Goal: Use online tool/utility: Use online tool/utility

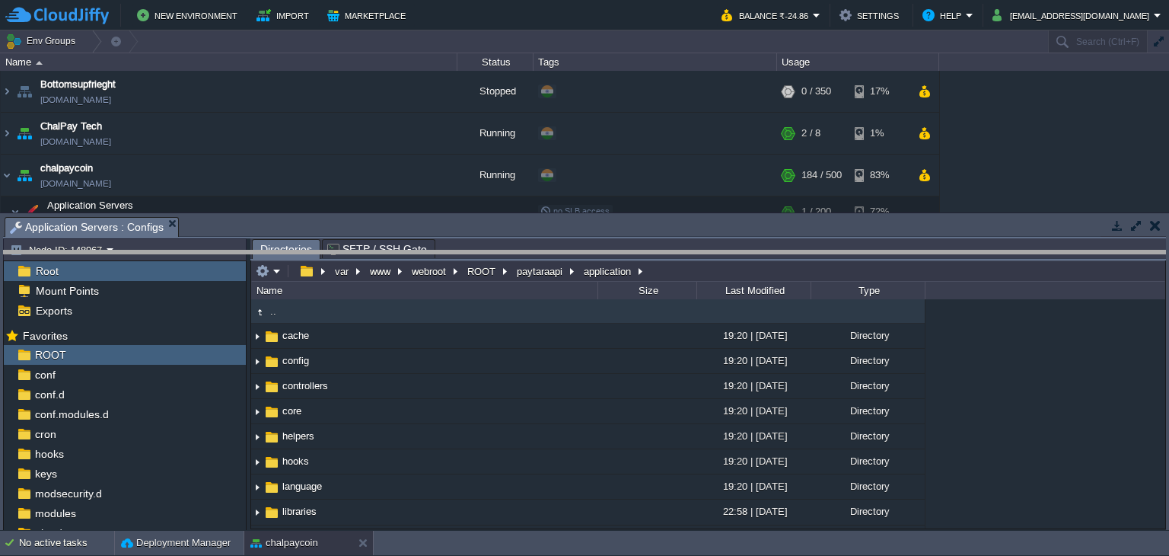
drag, startPoint x: 387, startPoint y: 223, endPoint x: 393, endPoint y: 307, distance: 84.7
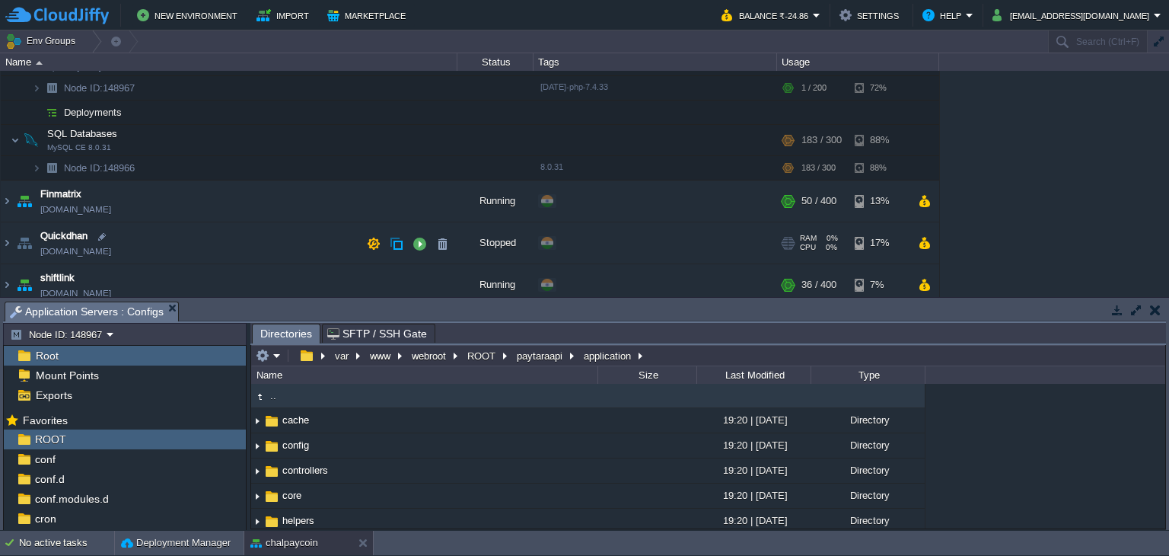
scroll to position [158, 0]
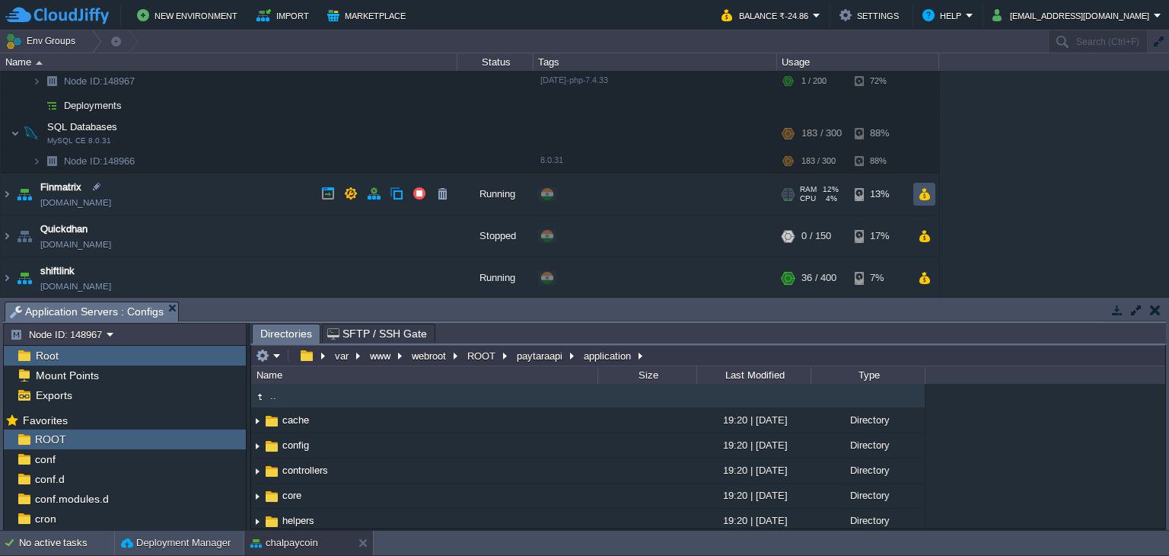
click at [922, 190] on button "button" at bounding box center [924, 194] width 13 height 14
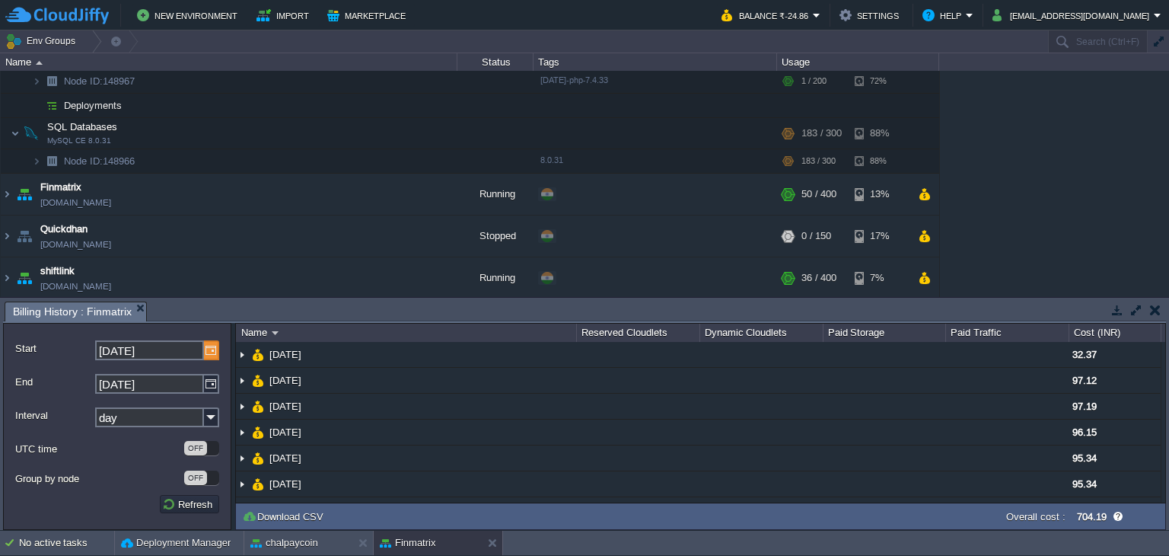
click at [208, 350] on img at bounding box center [211, 350] width 15 height 20
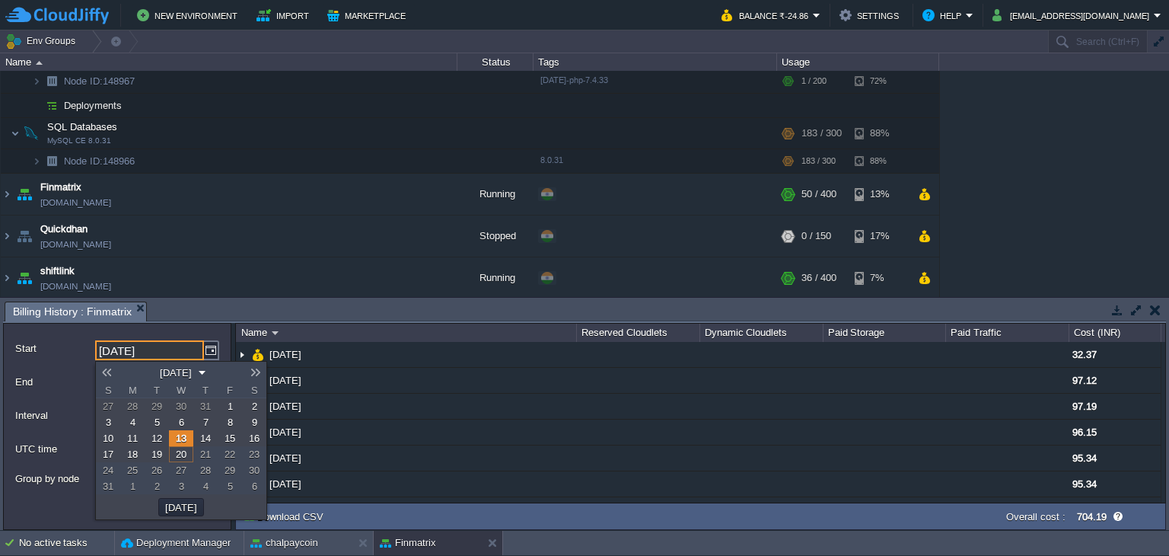
click at [110, 371] on link at bounding box center [106, 372] width 21 height 12
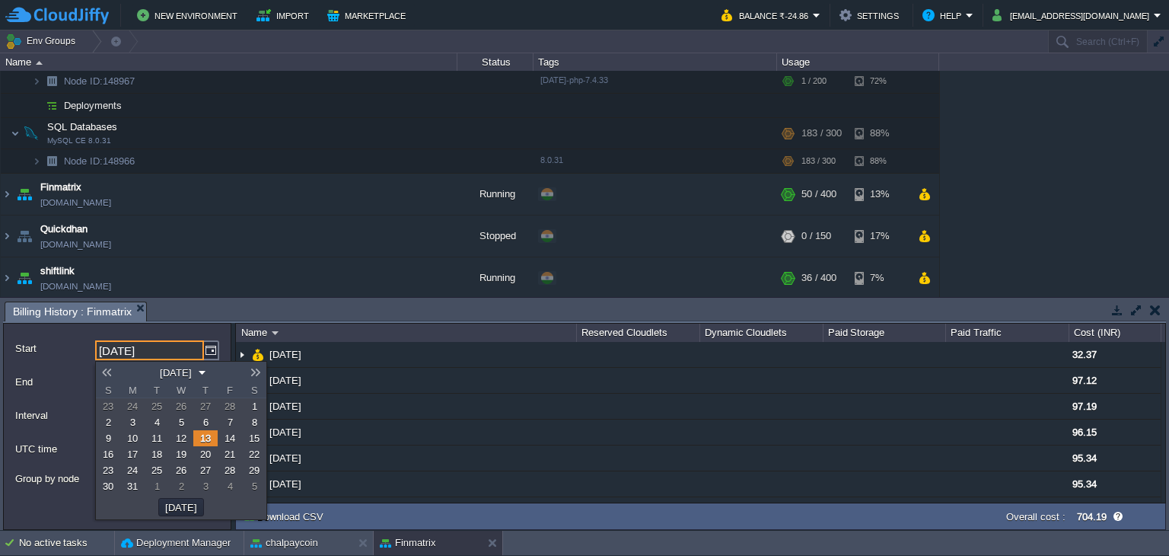
click at [110, 371] on link at bounding box center [106, 372] width 21 height 12
click at [181, 409] on span "1" at bounding box center [181, 405] width 5 height 11
type input "[DATE]"
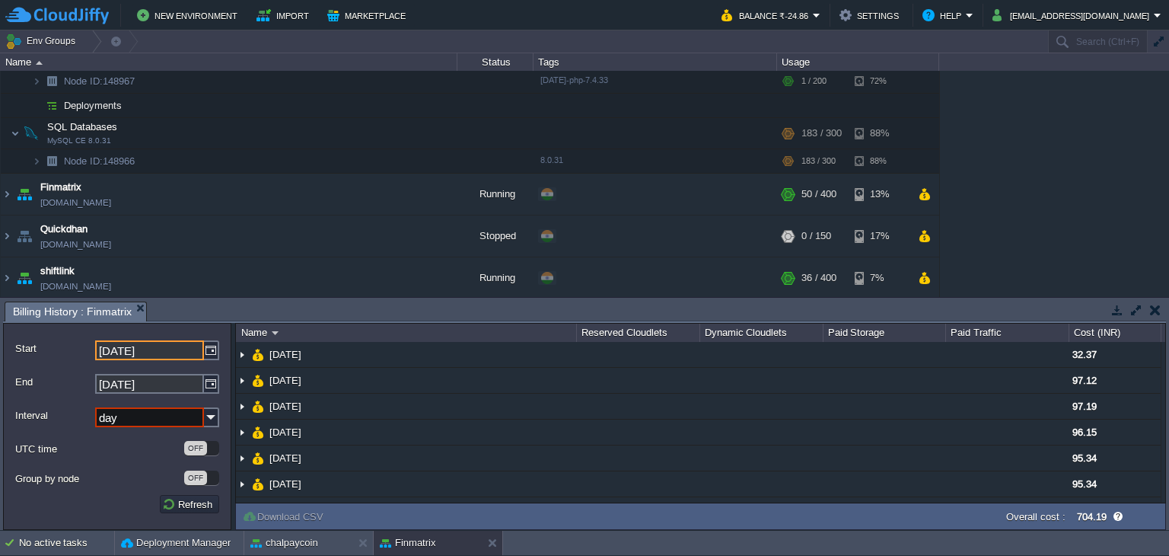
click at [202, 422] on input "day" at bounding box center [149, 417] width 109 height 20
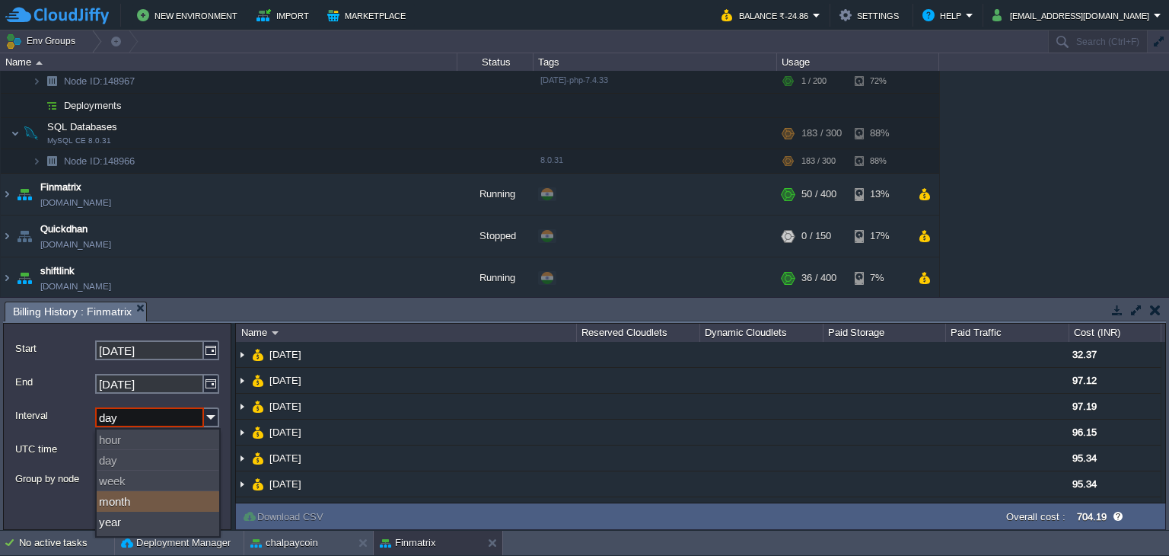
click at [165, 499] on div "month" at bounding box center [158, 501] width 123 height 21
type input "month"
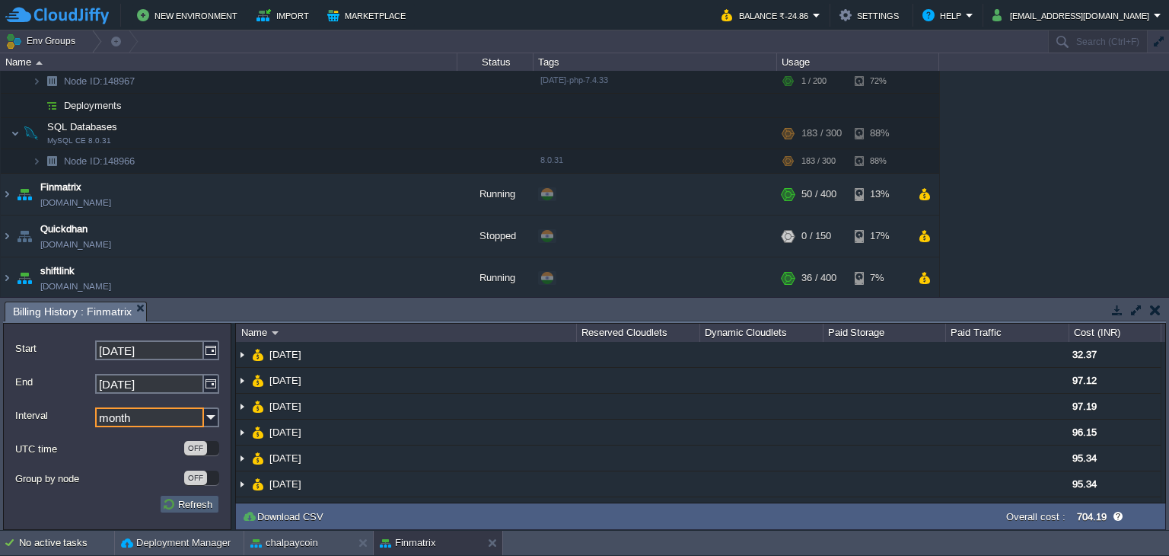
click at [198, 502] on button "Refresh" at bounding box center [189, 504] width 55 height 14
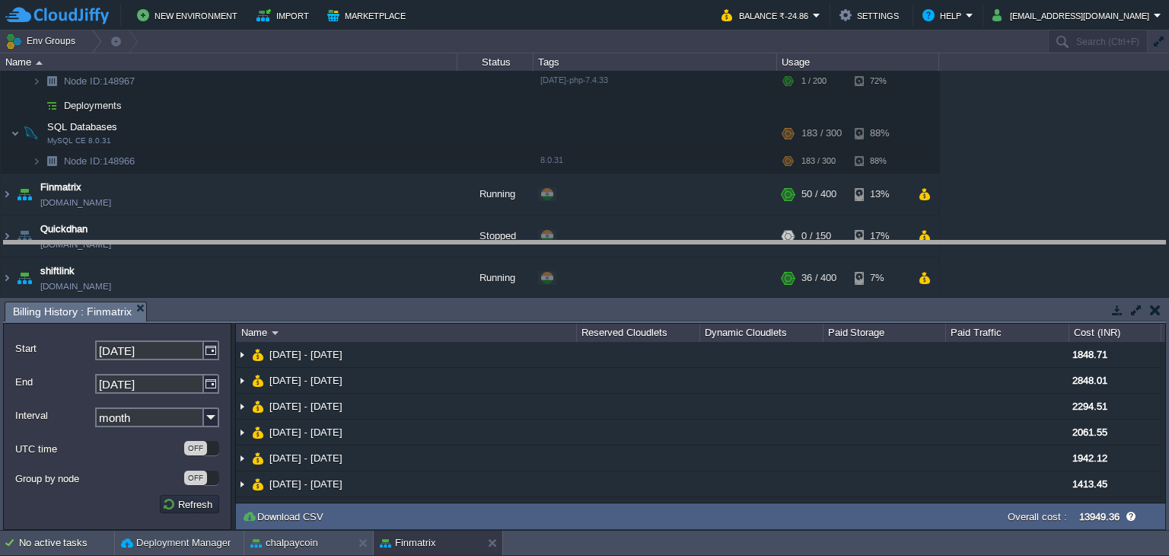
drag, startPoint x: 712, startPoint y: 308, endPoint x: 709, endPoint y: 247, distance: 61.7
